Goal: Use online tool/utility

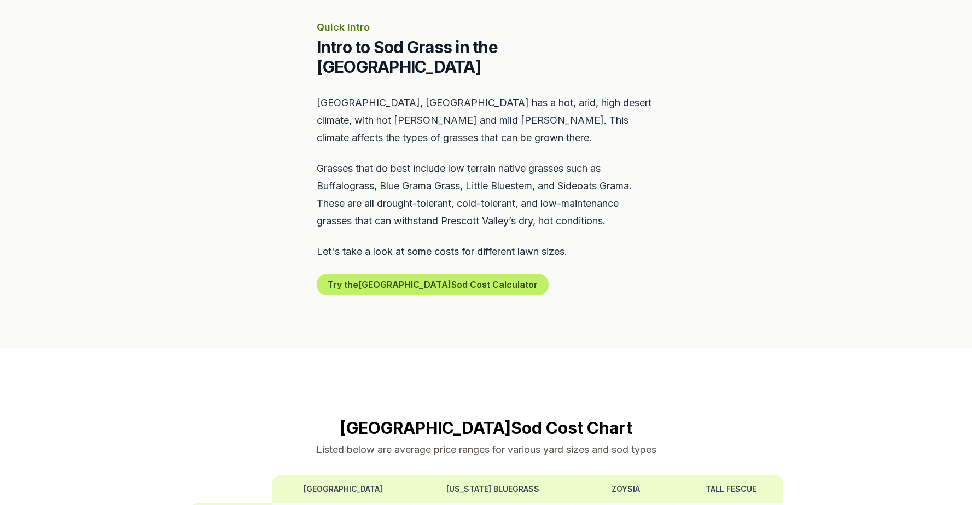
scroll to position [663, 0]
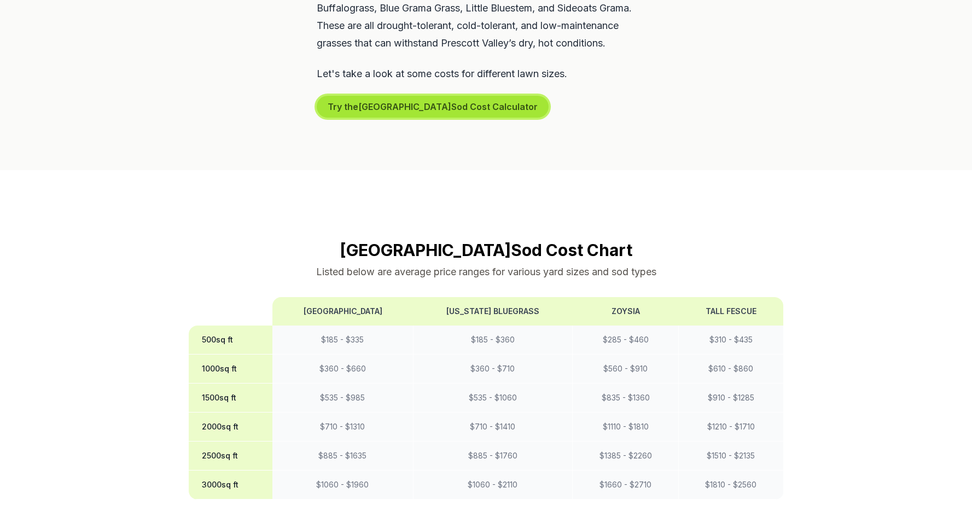
click at [384, 96] on button "Try the Prescott Valley Sod Cost Calculator" at bounding box center [433, 107] width 232 height 22
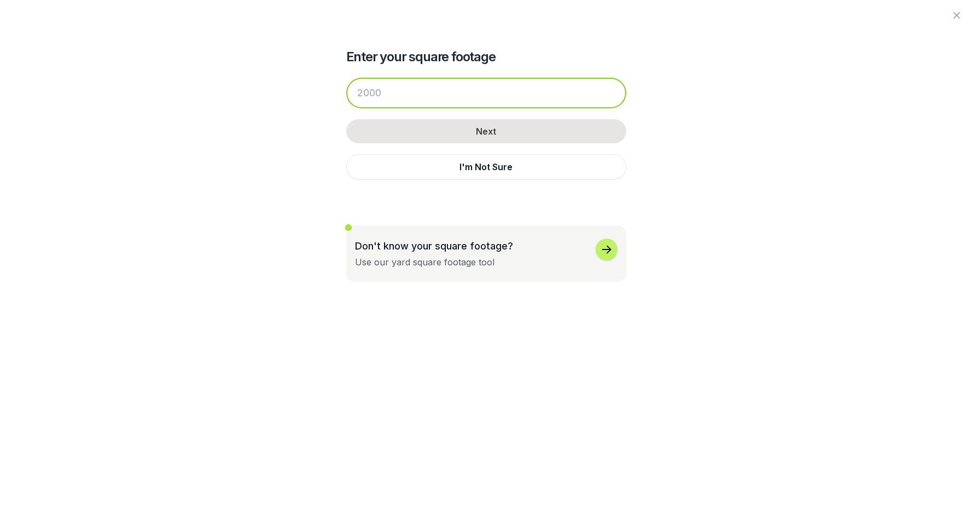
click at [384, 94] on input "number" at bounding box center [486, 93] width 280 height 31
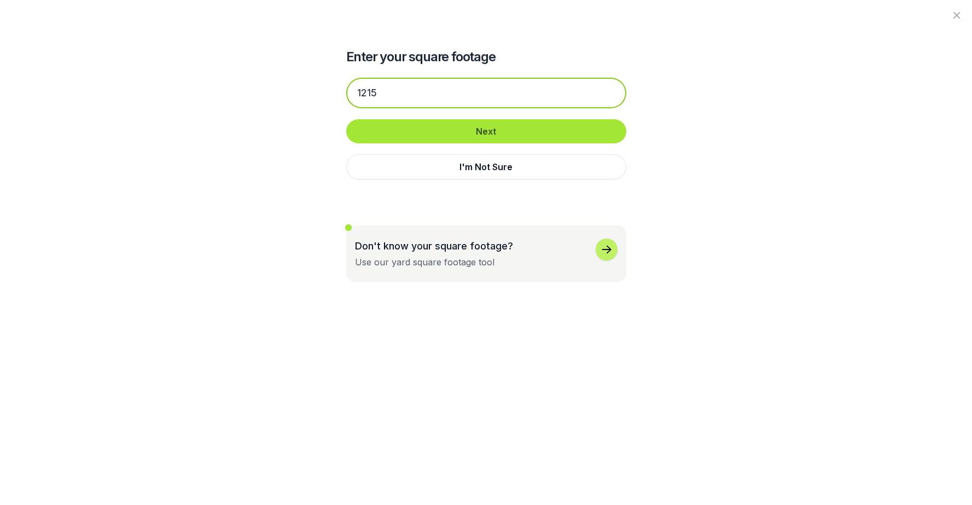
type input "1215"
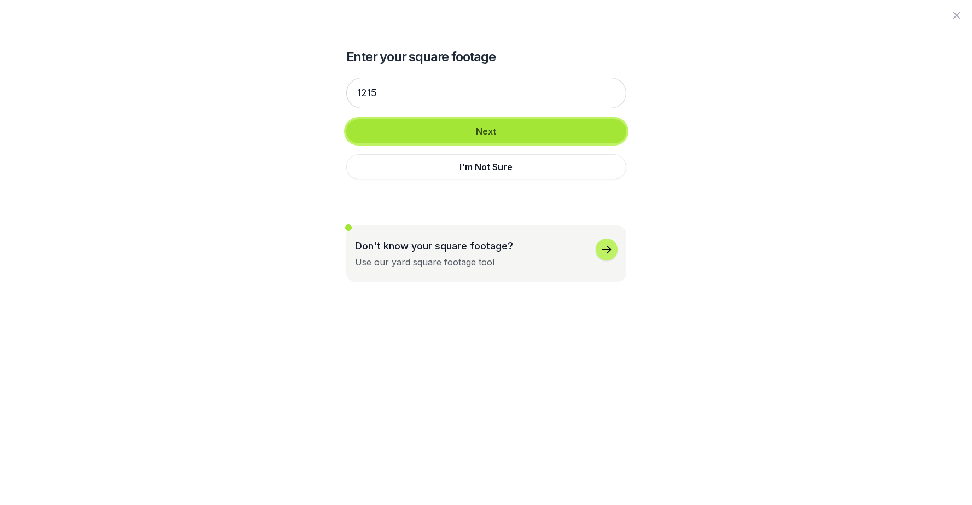
click at [484, 137] on button "Next" at bounding box center [486, 131] width 280 height 24
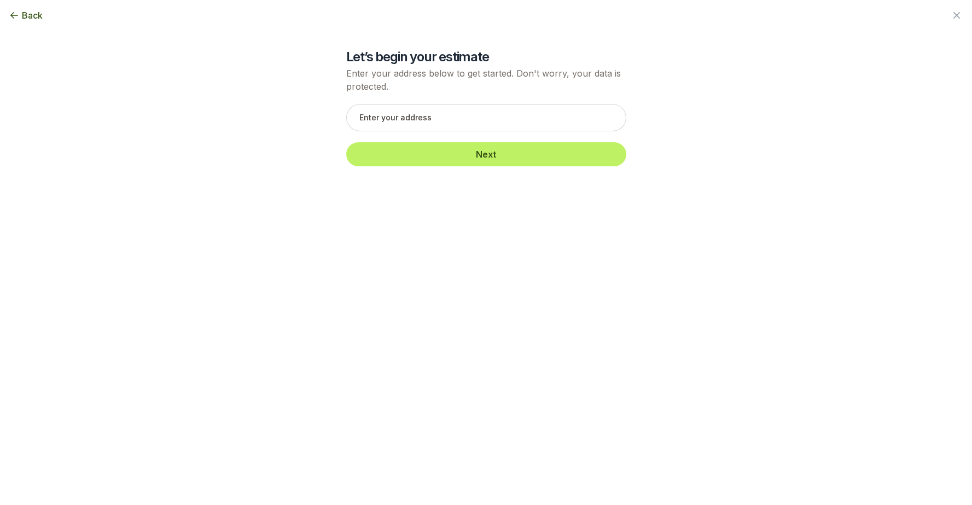
click at [26, 11] on span "Back" at bounding box center [32, 15] width 21 height 13
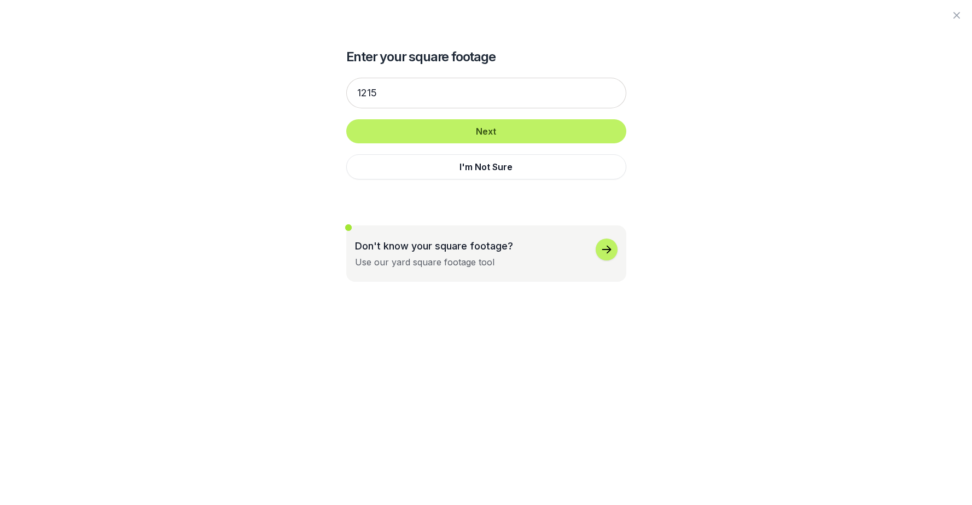
click at [26, 11] on div at bounding box center [486, 15] width 972 height 31
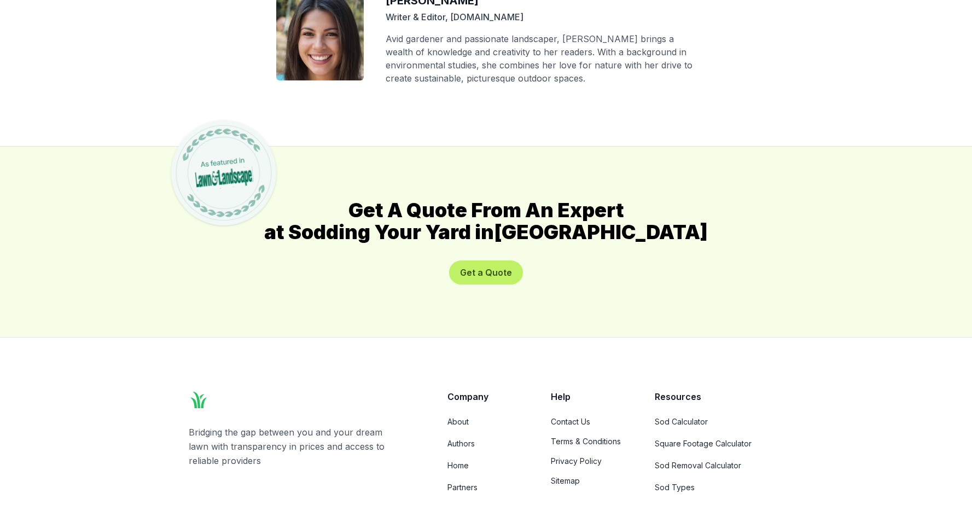
scroll to position [5293, 0]
